Goal: Task Accomplishment & Management: Manage account settings

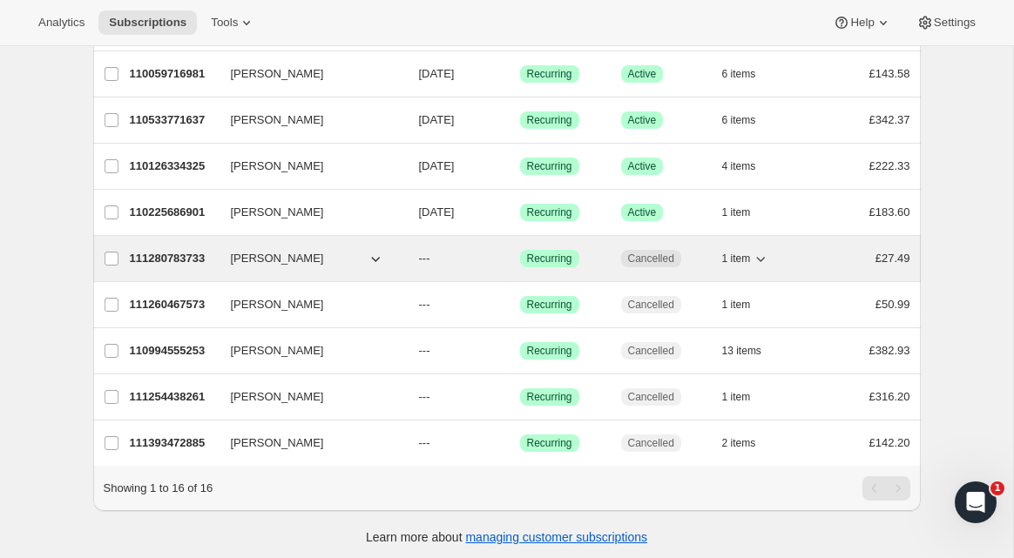
click at [265, 265] on span "[PERSON_NAME]" at bounding box center [277, 258] width 93 height 17
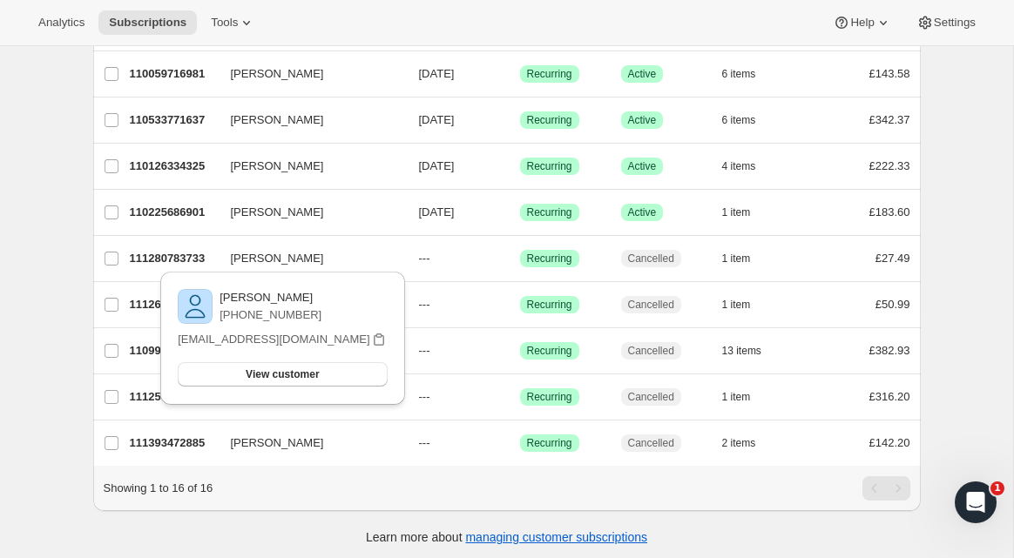
click at [56, 266] on div "Subscriptions. This page is ready Subscriptions Bulk updates More actions Bulk …" at bounding box center [506, 74] width 1013 height 980
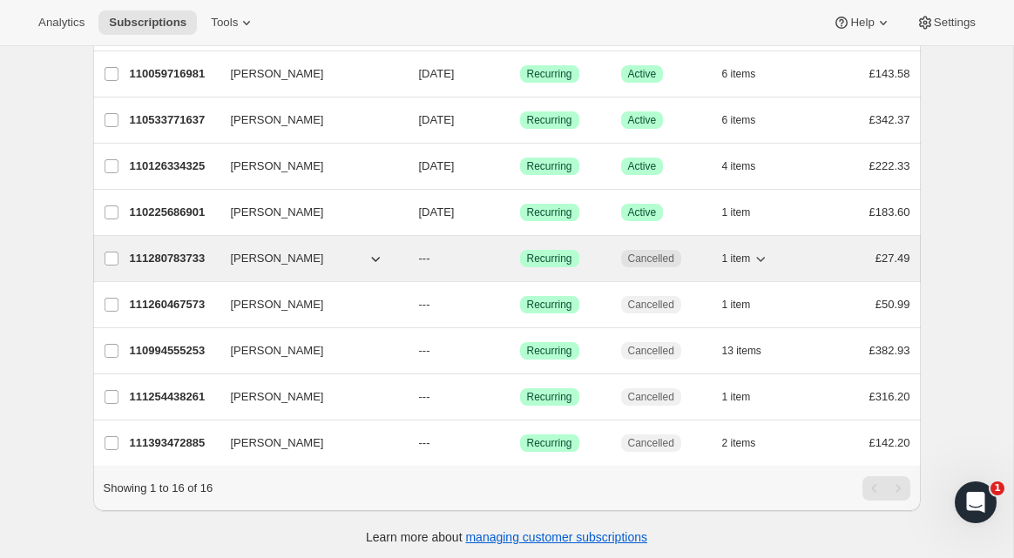
click at [166, 260] on p "111280783733" at bounding box center [173, 258] width 87 height 17
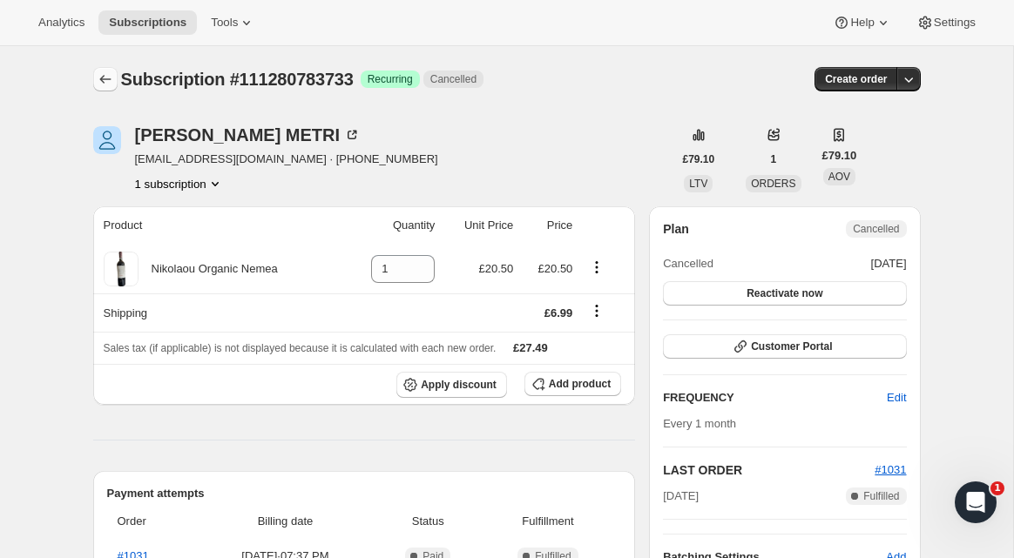
click at [107, 78] on icon "Subscriptions" at bounding box center [105, 79] width 17 height 17
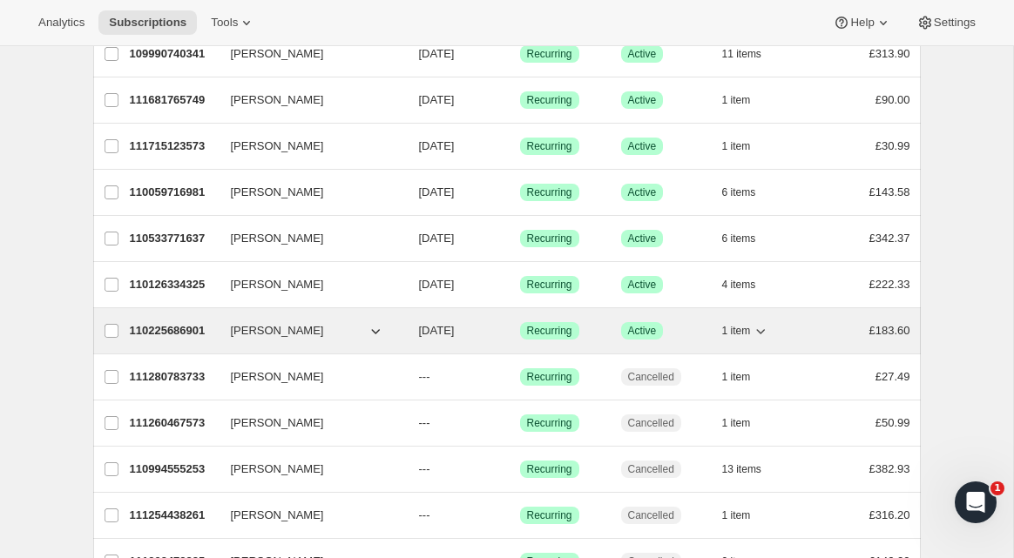
scroll to position [350, 0]
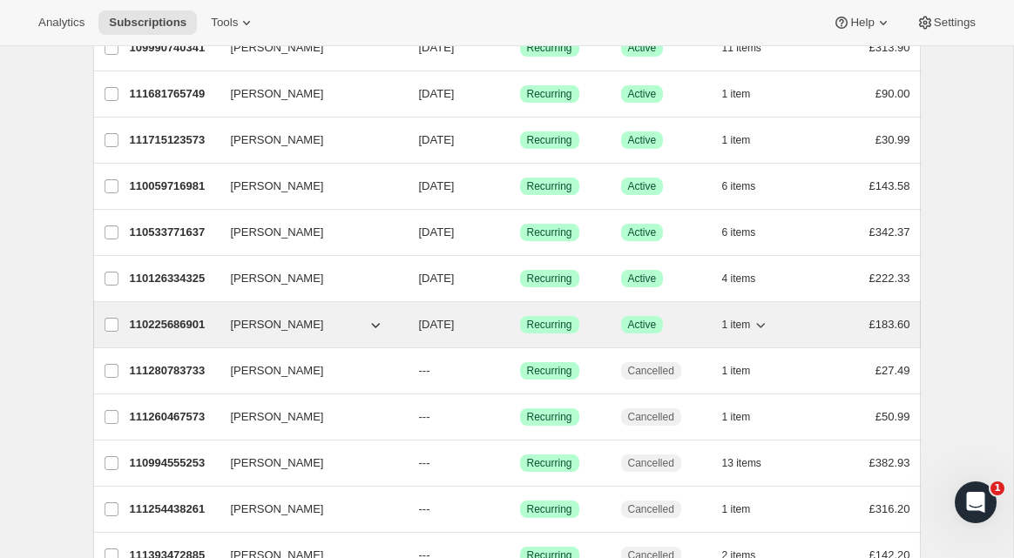
click at [164, 329] on p "110225686901" at bounding box center [173, 324] width 87 height 17
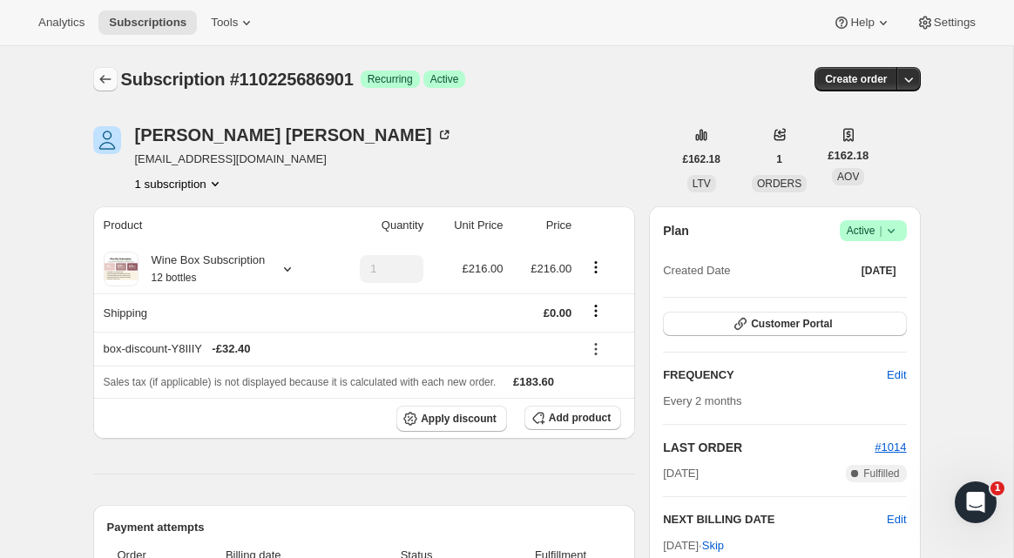
click at [108, 74] on icon "Subscriptions" at bounding box center [105, 79] width 17 height 17
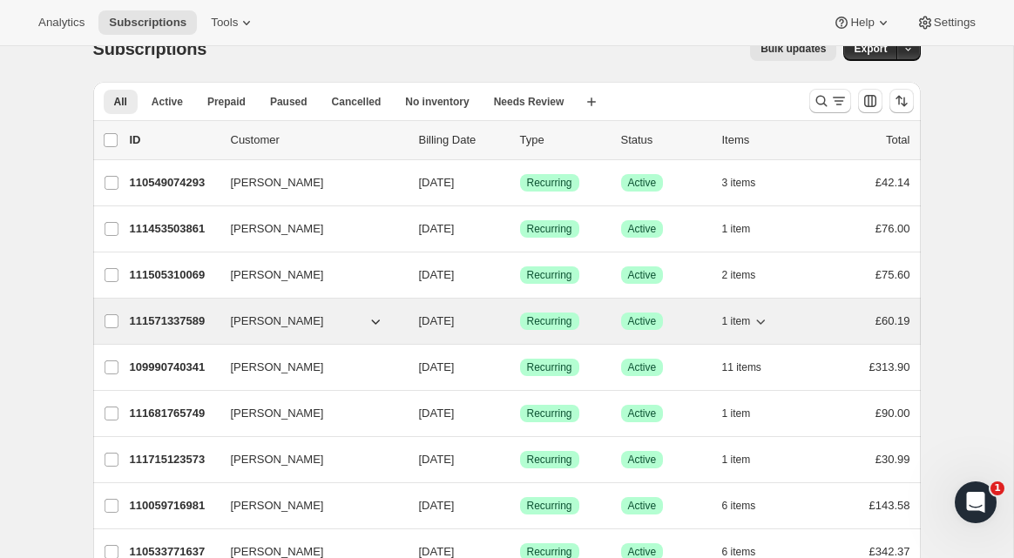
scroll to position [28, 0]
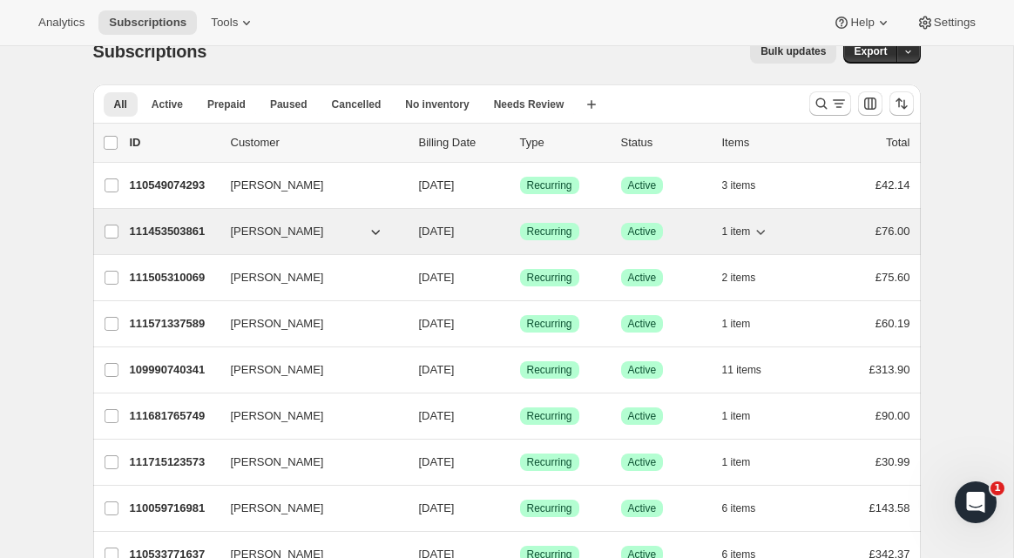
click at [183, 231] on p "111453503861" at bounding box center [173, 231] width 87 height 17
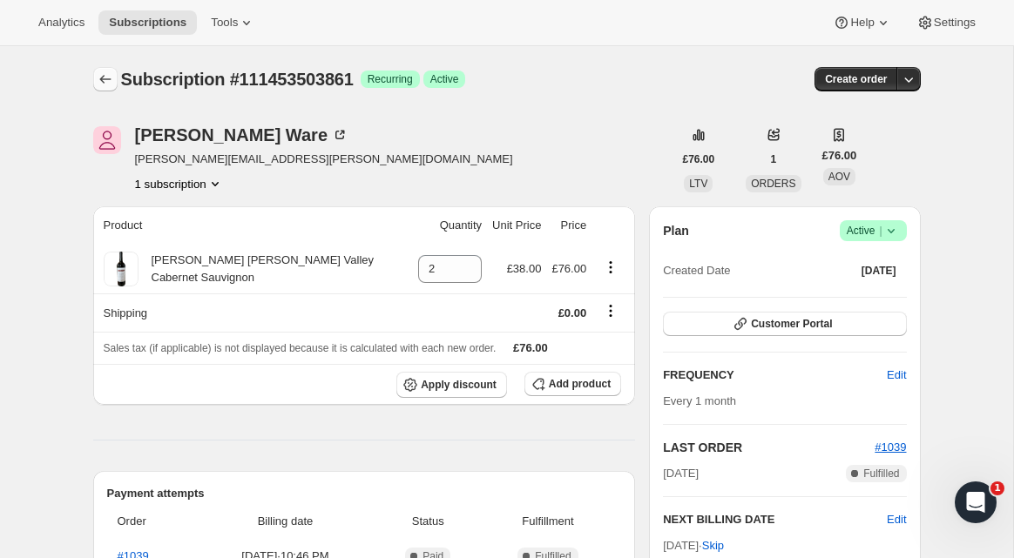
click at [98, 77] on icon "Subscriptions" at bounding box center [105, 79] width 17 height 17
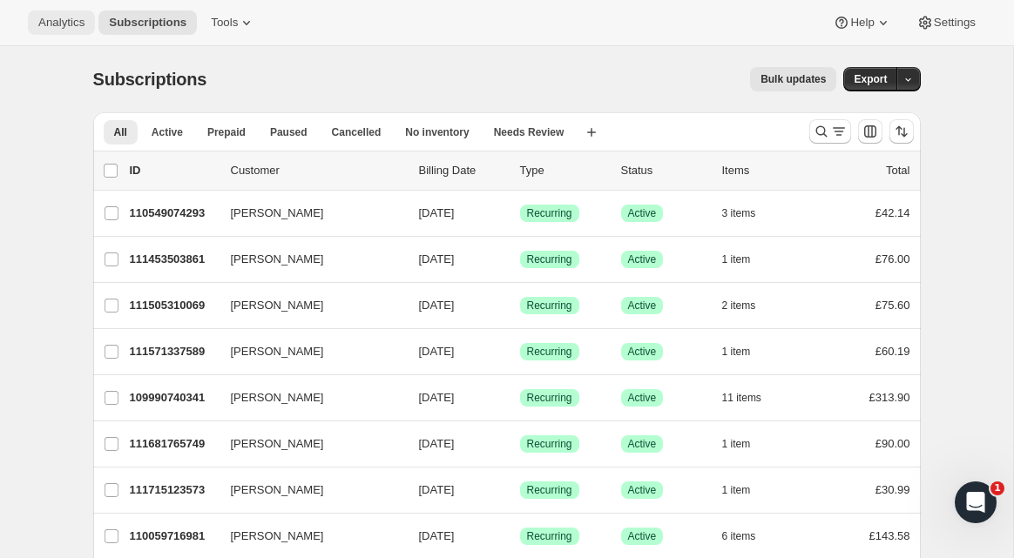
click at [61, 23] on span "Analytics" at bounding box center [61, 23] width 46 height 14
